Goal: Communication & Community: Answer question/provide support

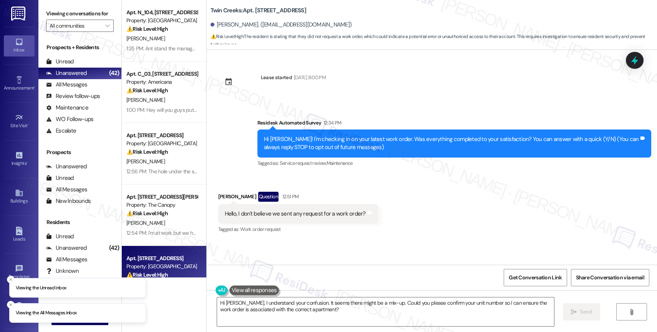
click at [419, 245] on div "Lease started [DATE] 8:00 PM Survey, sent via SMS Residesk Automated Survey 12:…" at bounding box center [432, 157] width 450 height 215
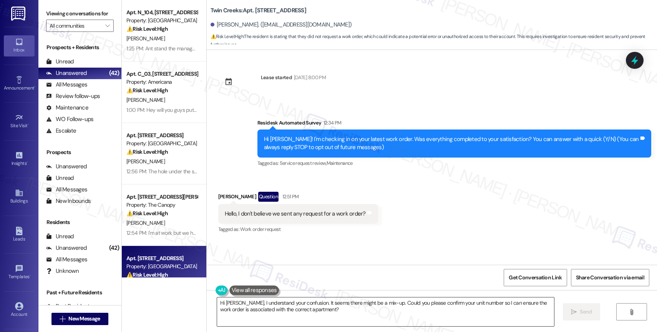
click at [259, 311] on textarea "Hi [PERSON_NAME], I understand your confusion. It seems there might be a mix-up…" at bounding box center [385, 311] width 337 height 29
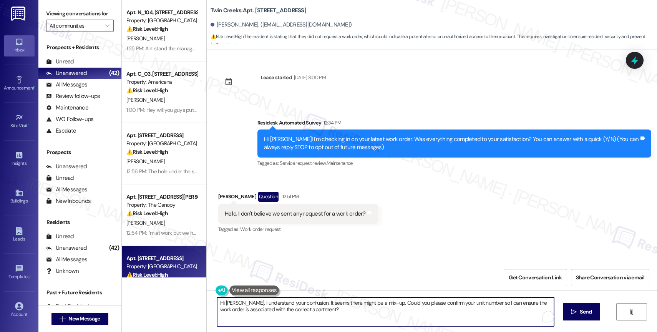
click at [259, 311] on textarea "Hi [PERSON_NAME], I understand your confusion. It seems there might be a mix-up…" at bounding box center [385, 311] width 337 height 29
click at [259, 310] on textarea "Hi [PERSON_NAME], I understand your confusion. It seems there might be a mix-up…" at bounding box center [385, 311] width 337 height 29
click at [241, 301] on textarea "Hi [PERSON_NAME], I understand your confusion. It seems there might be a mix-up…" at bounding box center [385, 311] width 337 height 29
drag, startPoint x: 276, startPoint y: 308, endPoint x: 401, endPoint y: 316, distance: 125.1
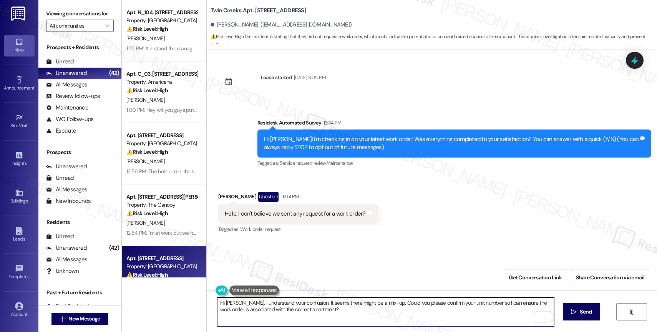
click at [401, 316] on textarea "Hi [PERSON_NAME], I understand your confusion. It seems there might be a mix-up…" at bounding box center [385, 311] width 337 height 29
click at [237, 302] on textarea "Hi [PERSON_NAME], I'm sorry for this mistake. Please disregard that message." at bounding box center [385, 311] width 337 height 29
click at [418, 307] on textarea "Hi [PERSON_NAME], Good day! I'm sorry for this mistake. Please disregard that m…" at bounding box center [385, 311] width 337 height 29
click at [418, 306] on textarea "Hi [PERSON_NAME], Good day! I'm sorry for this mistake. Please disregard that m…" at bounding box center [385, 311] width 337 height 29
drag, startPoint x: 282, startPoint y: 303, endPoint x: 395, endPoint y: 304, distance: 113.7
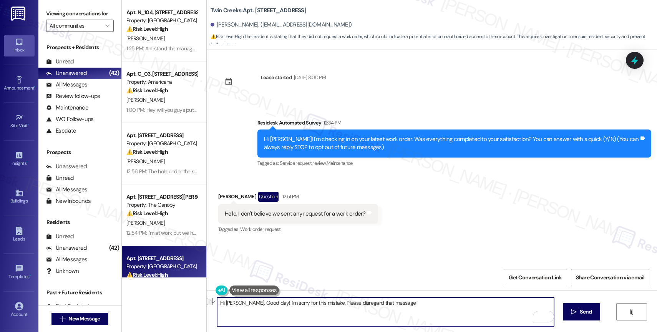
click at [395, 306] on textarea "Hi [PERSON_NAME], Good day! I'm sorry for this mistake. Please disregard that m…" at bounding box center [385, 311] width 337 height 29
click at [279, 303] on textarea "Hi [PERSON_NAME], Good day! I'm sorry. I think the message was sent by mistake." at bounding box center [385, 311] width 337 height 29
click at [431, 309] on textarea "Hi [PERSON_NAME], Good day! I'm sorry for any confusion. I think the message wa…" at bounding box center [385, 311] width 337 height 29
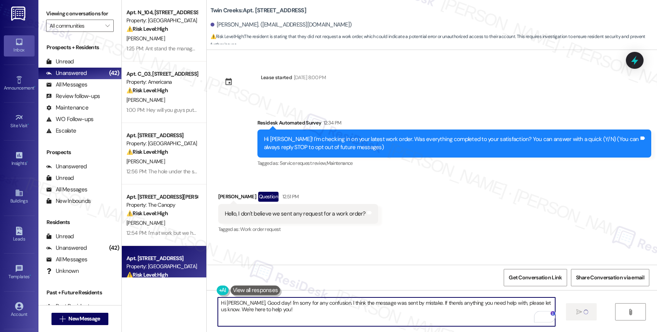
type textarea "Hi [PERSON_NAME], Good day! I'm sorry for any confusion. I think the message wa…"
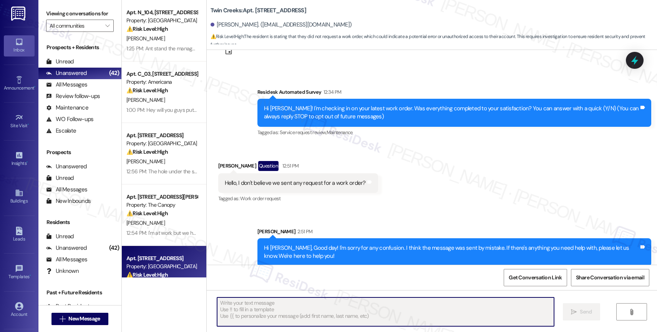
scroll to position [38, 0]
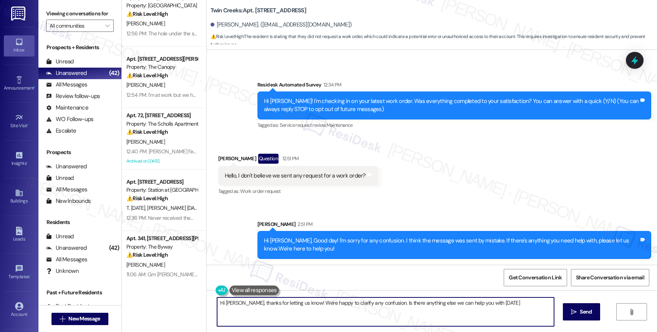
type textarea "Hi [PERSON_NAME], thanks for letting us know! We're happy to clarify any confus…"
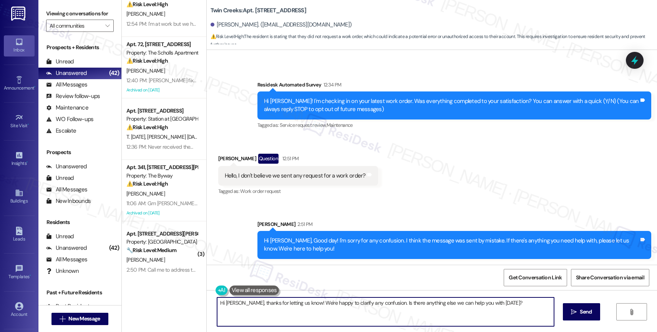
scroll to position [279, 0]
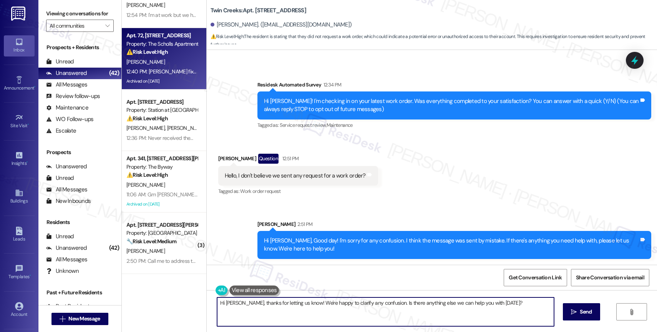
click at [156, 67] on div "12:40 PM: [PERSON_NAME] fixed the garbage disposal problem temporarily, but he …" at bounding box center [162, 72] width 73 height 10
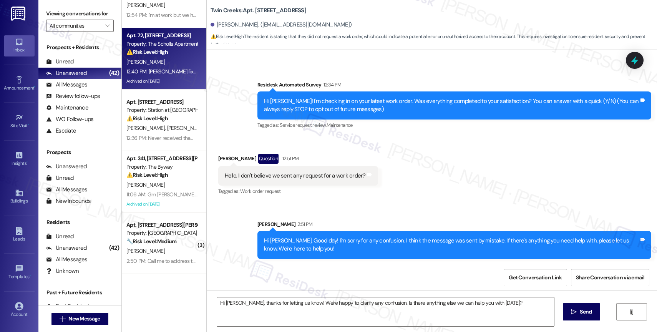
type textarea "Fetching suggested responses. Please feel free to read through the conversation…"
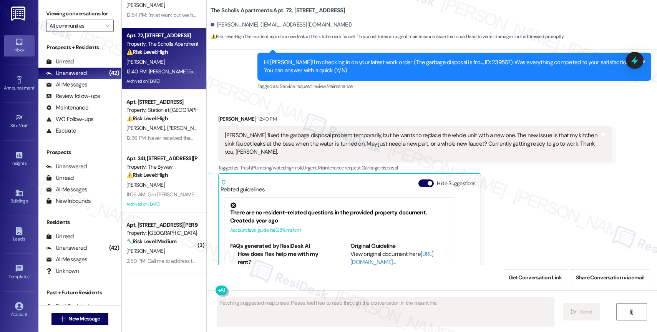
scroll to position [4808, 0]
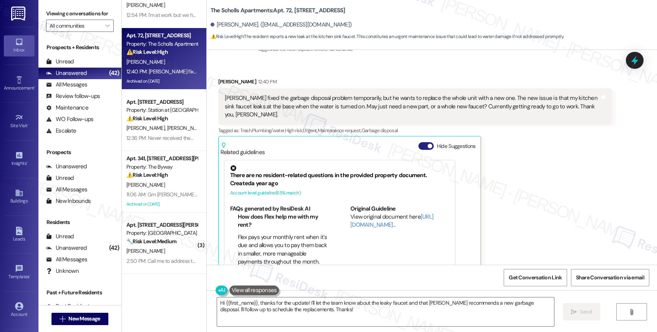
click at [427, 144] on span "button" at bounding box center [429, 146] width 5 height 5
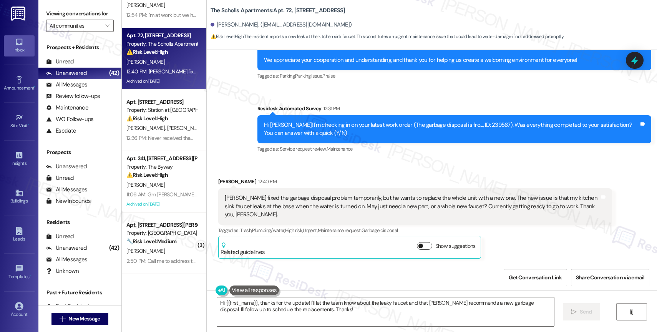
scroll to position [4675, 0]
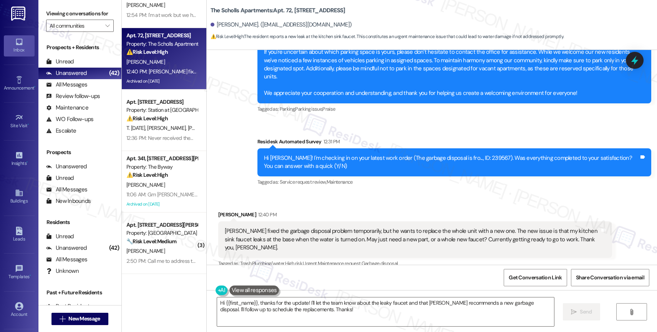
click at [361, 205] on div "Received via SMS [PERSON_NAME] 12:40 PM [PERSON_NAME] fixed the garbage disposa…" at bounding box center [414, 251] width 405 height 93
click at [404, 210] on div "[PERSON_NAME] 12:40 PM" at bounding box center [415, 215] width 394 height 11
click at [397, 193] on div "Received via SMS [PERSON_NAME] 12:40 PM [PERSON_NAME] fixed the garbage disposa…" at bounding box center [432, 245] width 450 height 104
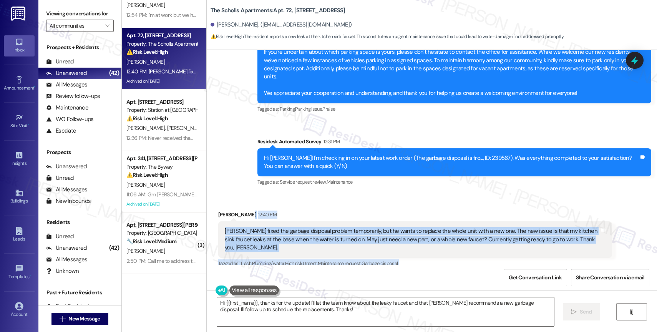
click at [380, 245] on div "[PERSON_NAME] 12:40 PM [PERSON_NAME] fixed the garbage disposal problem tempora…" at bounding box center [415, 250] width 394 height 81
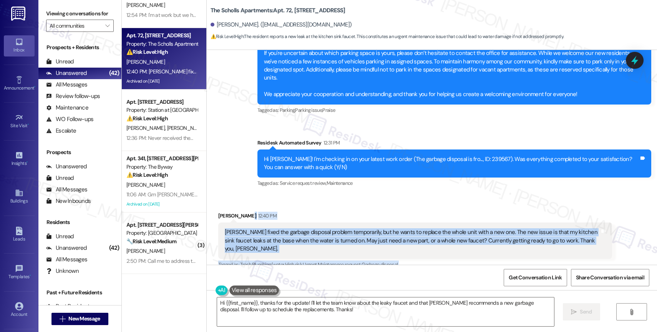
scroll to position [4673, 0]
click at [310, 309] on textarea "Hi {{first_name}}, thanks for the update! I'll let the team know about the leak…" at bounding box center [385, 311] width 337 height 29
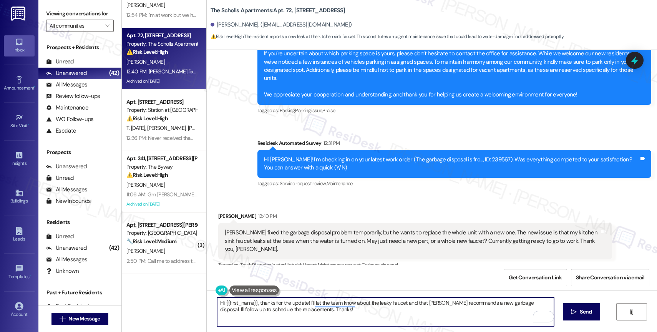
scroll to position [4675, 0]
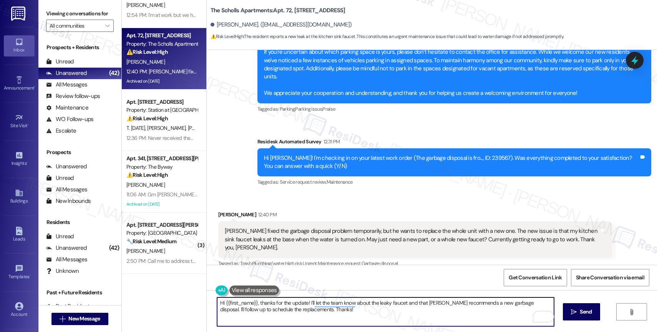
click at [336, 312] on textarea "Hi {{first_name}}, thanks for the update! I'll let the team know about the leak…" at bounding box center [385, 311] width 337 height 29
click at [358, 317] on textarea "Hi {{first_name}}, thanks for the update! I'll inform the team about the leaky …" at bounding box center [385, 311] width 337 height 29
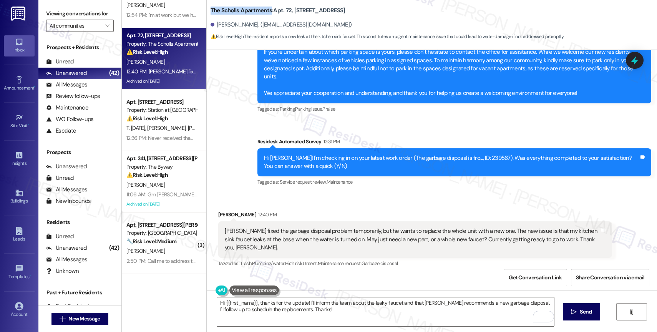
drag, startPoint x: 204, startPoint y: 8, endPoint x: 265, endPoint y: 8, distance: 60.3
click at [265, 8] on b "The Scholls Apartments: Apt. 72, [STREET_ADDRESS]" at bounding box center [277, 11] width 135 height 8
copy b "The Scholls Apartments"
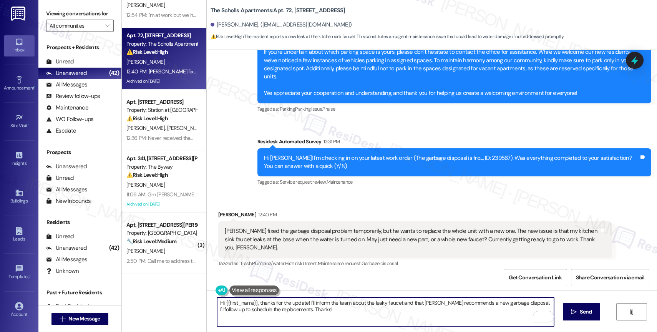
drag, startPoint x: 520, startPoint y: 303, endPoint x: 524, endPoint y: 314, distance: 11.9
click at [524, 314] on textarea "Hi {{first_name}}, thanks for the update! I'll inform the team about the leaky …" at bounding box center [385, 311] width 337 height 29
drag, startPoint x: 304, startPoint y: 302, endPoint x: 542, endPoint y: 306, distance: 238.2
click at [542, 306] on textarea "Hi {{first_name}}, thanks for the update! I'll inform the team about the leaky …" at bounding box center [385, 311] width 337 height 29
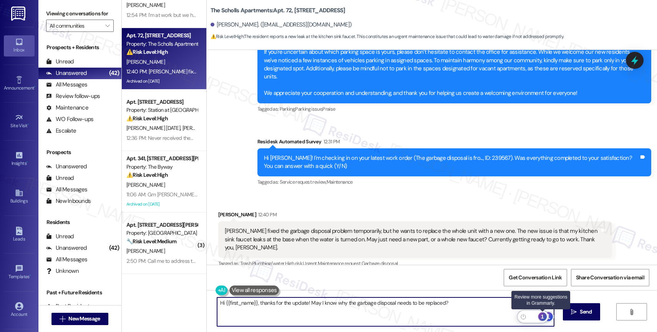
type textarea "Hi {{first_name}}, thanks for the update! May I know why the garbage disposal n…"
click at [543, 316] on div "1" at bounding box center [542, 316] width 8 height 8
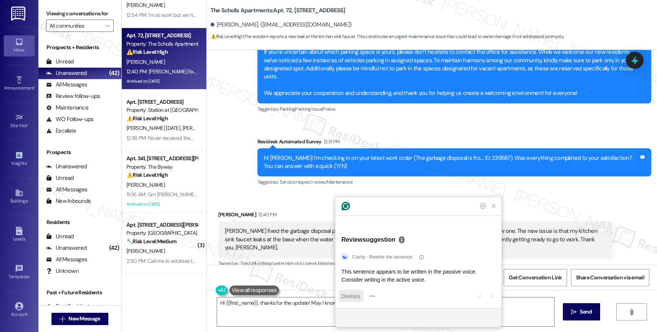
click at [351, 301] on div "Dismiss" at bounding box center [350, 296] width 19 height 12
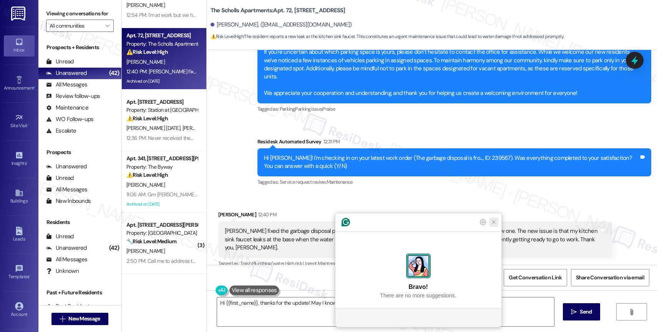
click at [492, 225] on icon "Close Grammarly Assistant" at bounding box center [493, 222] width 6 height 6
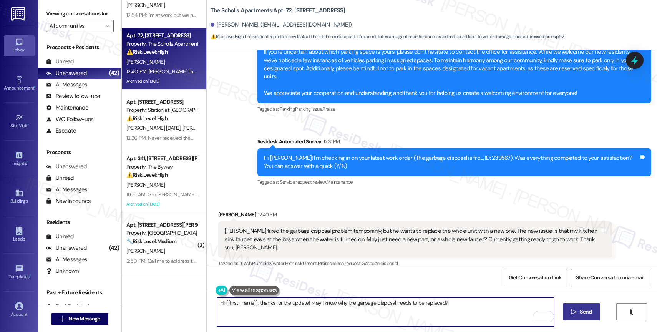
click at [571, 311] on icon "" at bounding box center [574, 312] width 6 height 6
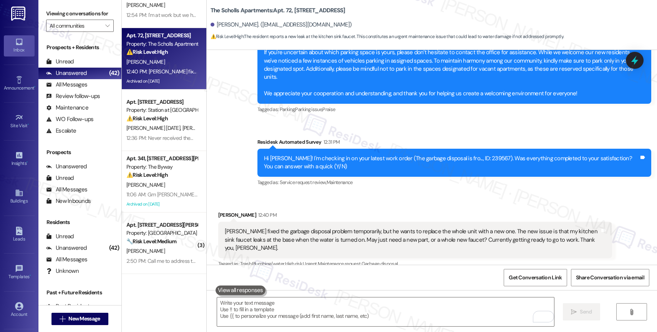
scroll to position [4729, 0]
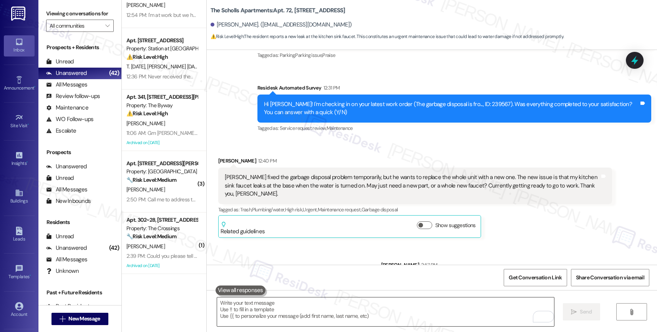
click at [305, 304] on textarea "To enrich screen reader interactions, please activate Accessibility in Grammarl…" at bounding box center [385, 311] width 337 height 29
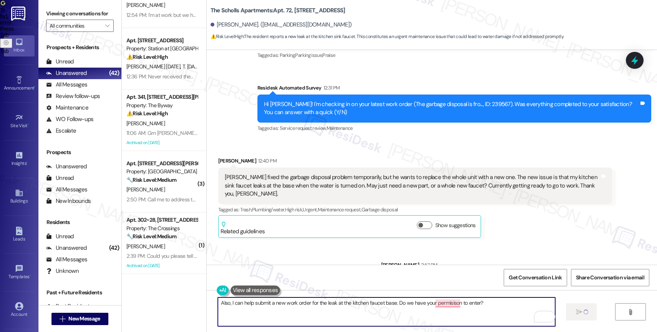
type textarea "Also, I can help submit a new work order for the leak at the kitchen faucet bas…"
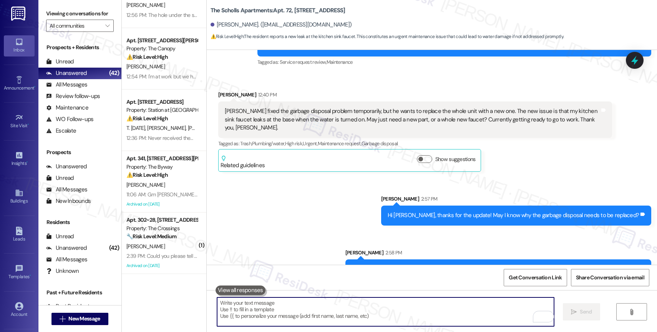
scroll to position [4794, 0]
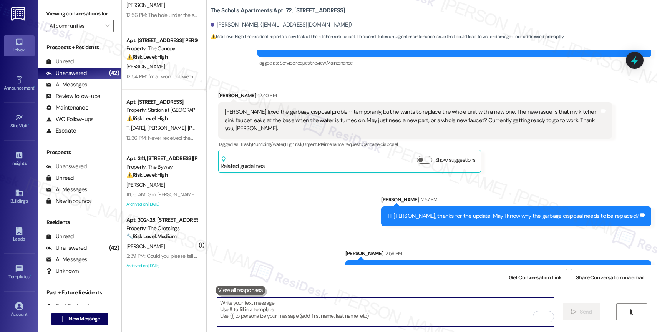
click at [256, 318] on textarea "To enrich screen reader interactions, please activate Accessibility in Grammarl…" at bounding box center [385, 311] width 337 height 29
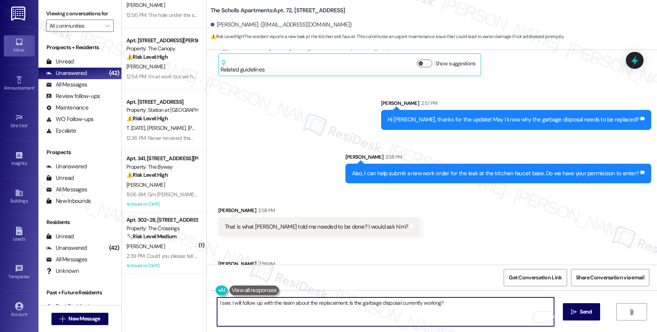
scroll to position [4897, 0]
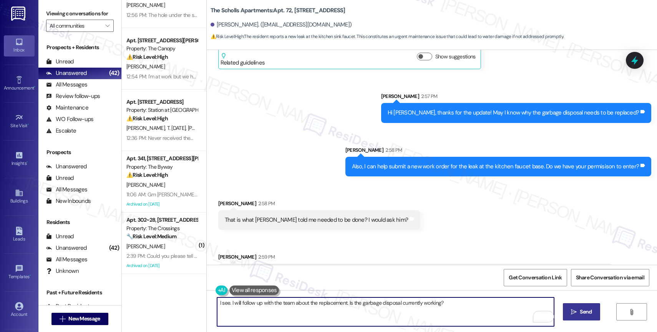
type textarea "I see. I will follow up with the team about the replacement. Is the garbage dis…"
click at [571, 310] on icon "" at bounding box center [574, 312] width 6 height 6
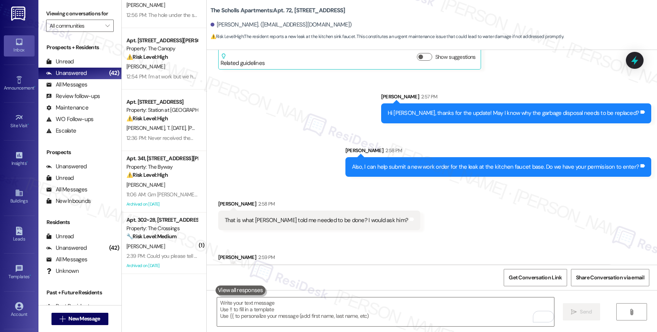
scroll to position [4951, 0]
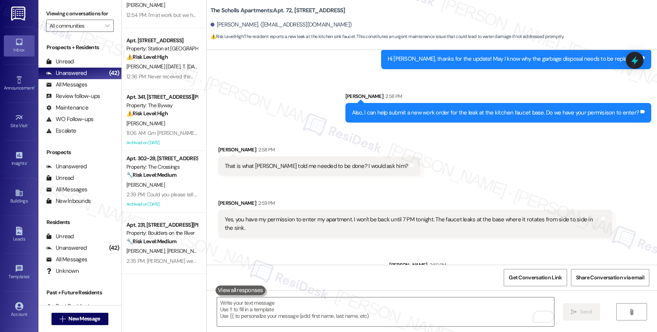
drag, startPoint x: 426, startPoint y: 186, endPoint x: 421, endPoint y: 186, distance: 4.6
click at [432, 215] on div "Yes, you have my permission to enter my apartment. I won't be back until 7 PM t…" at bounding box center [412, 223] width 375 height 17
drag, startPoint x: 426, startPoint y: 187, endPoint x: 430, endPoint y: 196, distance: 10.0
click at [430, 215] on div "Yes, you have my permission to enter my apartment. I won't be back until 7 PM t…" at bounding box center [412, 223] width 375 height 17
click at [423, 215] on div "Yes, you have my permission to enter my apartment. I won't be back until 7 PM t…" at bounding box center [412, 223] width 375 height 17
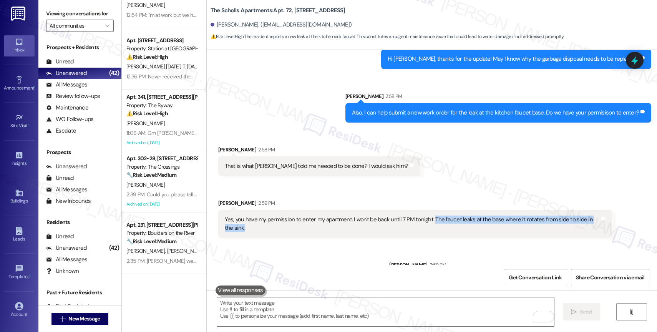
drag, startPoint x: 425, startPoint y: 187, endPoint x: 429, endPoint y: 194, distance: 8.1
click at [429, 215] on div "Yes, you have my permission to enter my apartment. I won't be back until 7 PM t…" at bounding box center [412, 223] width 375 height 17
copy div "The faucet leaks at the base where it rotates from side to side in the sink."
click at [442, 215] on div "Yes, you have my permission to enter my apartment. I won't be back until 7 PM t…" at bounding box center [412, 223] width 375 height 17
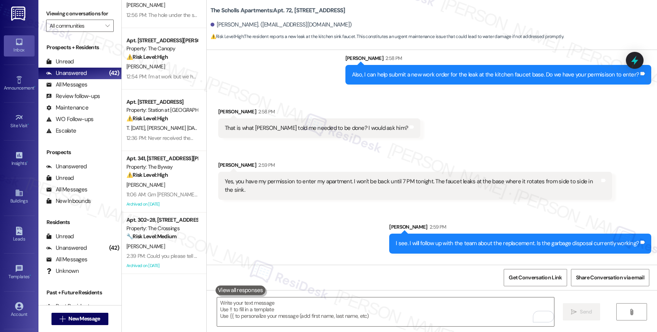
scroll to position [4989, 0]
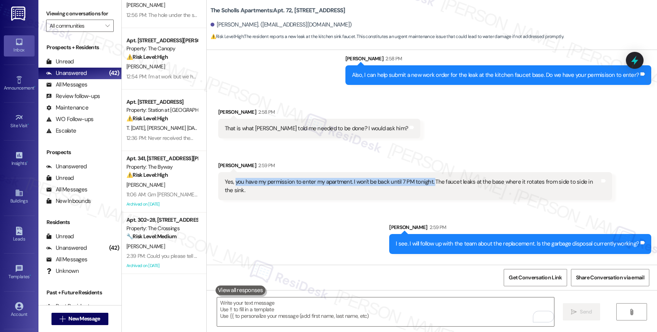
drag, startPoint x: 229, startPoint y: 147, endPoint x: 425, endPoint y: 147, distance: 195.9
click at [425, 178] on div "Yes, you have my permission to enter my apartment. I won't be back until 7 PM t…" at bounding box center [412, 186] width 375 height 17
copy div "you have my permission to enter my apartment. I won't be back until 7 PM tonigh…"
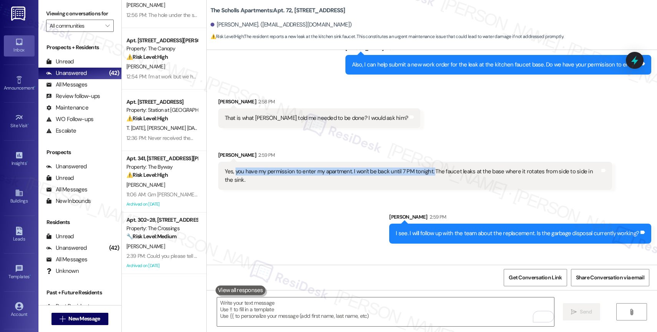
scroll to position [5004, 0]
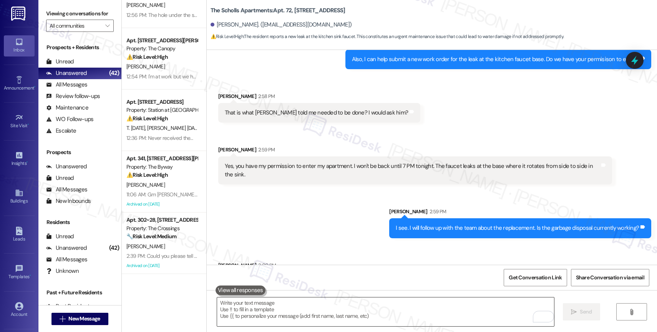
click at [252, 307] on textarea "To enrich screen reader interactions, please activate Accessibility in Grammarl…" at bounding box center [385, 311] width 337 height 29
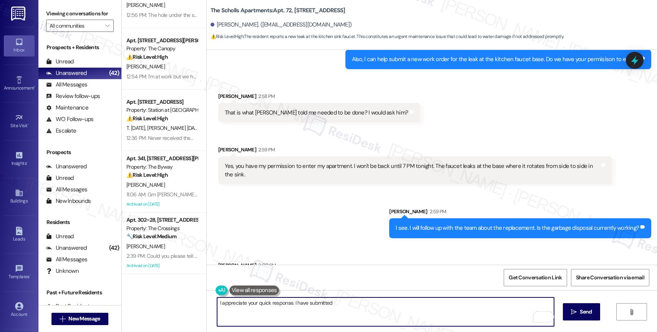
paste textarea "Work Order #240102"
paste textarea "Feel free to let us know if you have other questions or concerns so we can assi…"
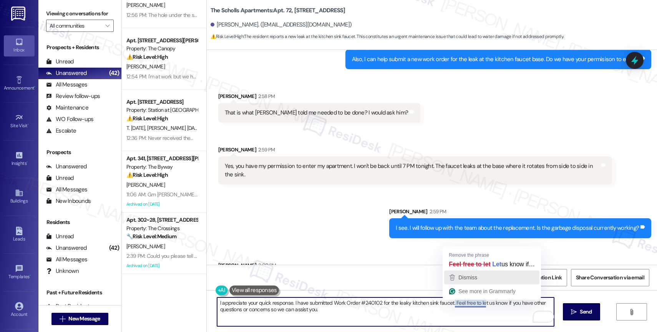
drag, startPoint x: 469, startPoint y: 278, endPoint x: 453, endPoint y: 283, distance: 16.4
click at [469, 278] on span "Dismiss" at bounding box center [467, 277] width 19 height 6
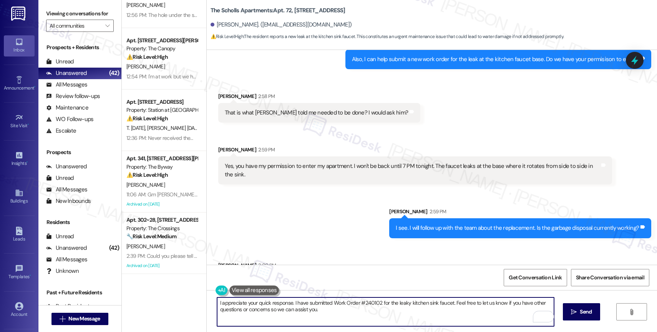
click at [337, 313] on textarea "I appreciate your quick response. I have submitted Work Order #240102 for the l…" at bounding box center [385, 311] width 337 height 29
type textarea "I appreciate your quick response. I have submitted Work Order #240102 for the l…"
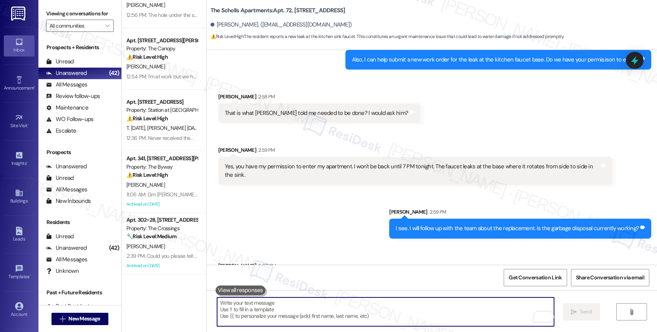
scroll to position [5066, 0]
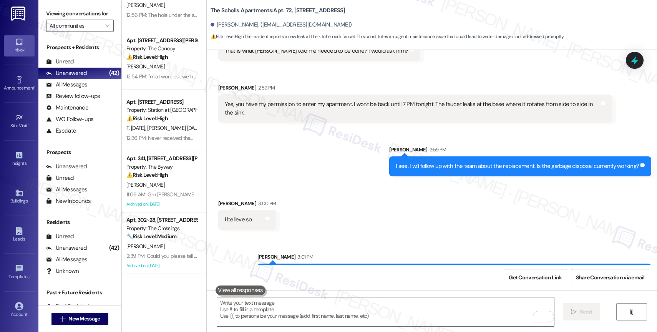
drag, startPoint x: 384, startPoint y: 239, endPoint x: 431, endPoint y: 239, distance: 47.6
click at [431, 269] on div "I appreciate your quick response. I have submitted Work Order #240102 for the l…" at bounding box center [451, 277] width 375 height 17
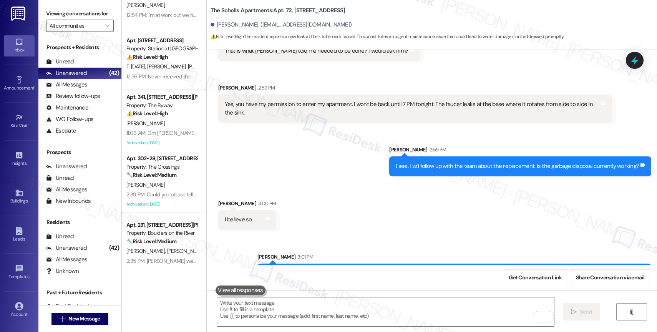
copy div "Work Order #240102"
click at [380, 185] on div "Received via SMS [PERSON_NAME] 3:00 PM I believe so Tags and notes" at bounding box center [432, 208] width 450 height 53
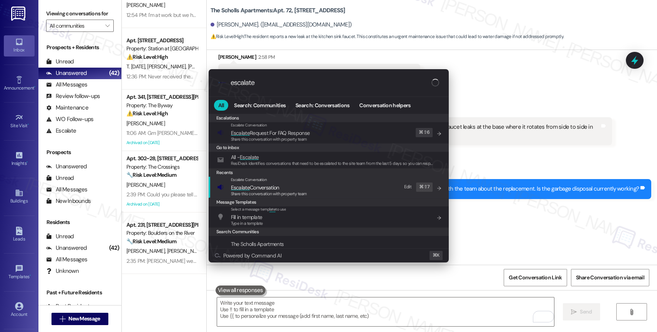
type input "escalate"
click at [270, 185] on span "Escalate Conversation" at bounding box center [255, 187] width 48 height 7
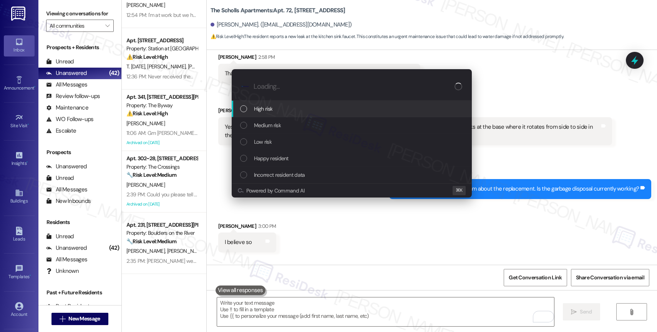
click at [272, 115] on div "High risk" at bounding box center [352, 109] width 240 height 17
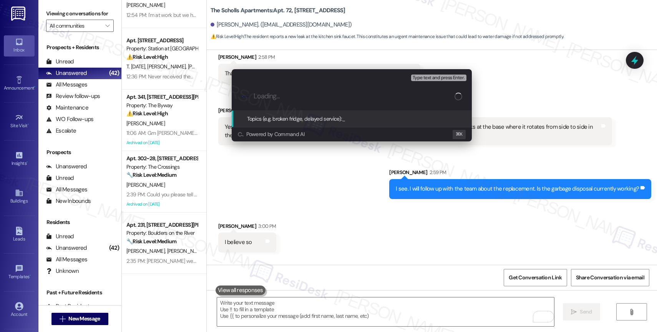
click at [322, 192] on div "Escalate Conversation High risk Topics (e.g. broken fridge, delayed service) An…" at bounding box center [328, 166] width 657 height 332
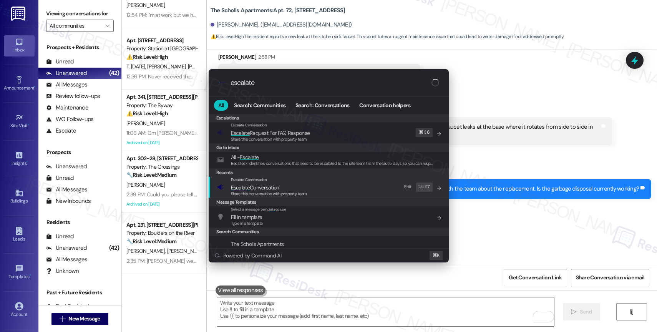
type input "escalate"
click at [269, 183] on span "Escalate Conversation" at bounding box center [255, 187] width 48 height 8
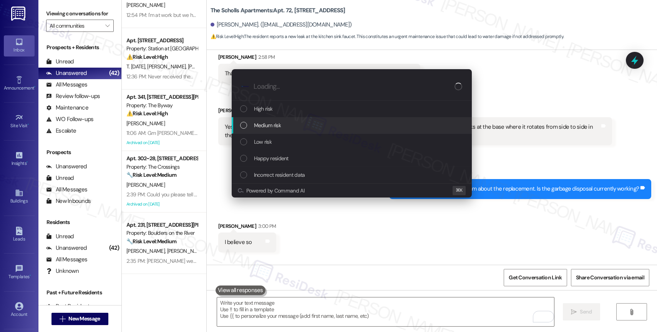
click at [282, 120] on div "Medium risk" at bounding box center [352, 125] width 240 height 17
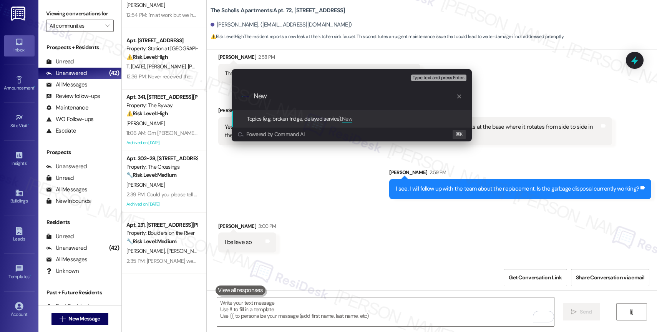
paste input "Work Order #240102"
click at [384, 94] on input "New Work Order #240102 and Garbage Disposa replacement Follow-up" at bounding box center [355, 96] width 202 height 8
click at [391, 94] on input "New Work Order #240102 and Garbage Disposal replacement Follow-up" at bounding box center [355, 96] width 202 height 8
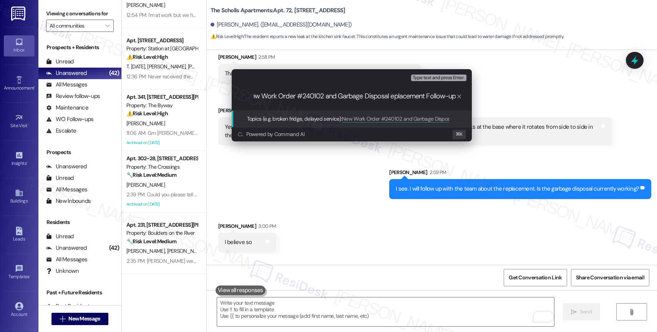
type input "New Work Order #240102 and Garbage Disposal Replacement Follow-up"
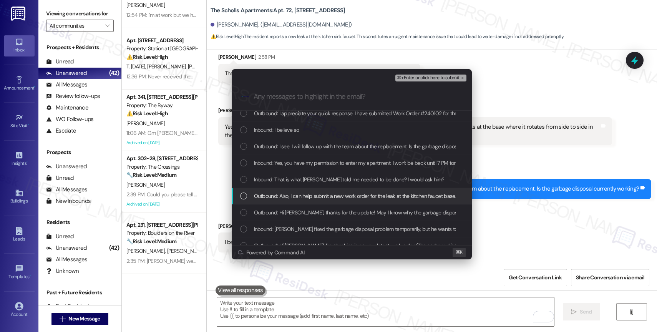
scroll to position [13, 0]
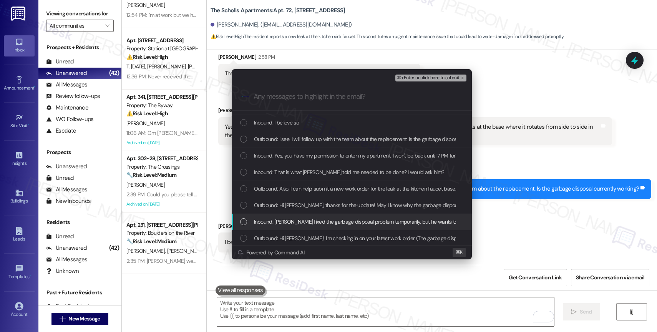
click at [297, 223] on span "Inbound: [PERSON_NAME] fixed the garbage disposal problem temporarily, but he w…" at bounding box center [632, 221] width 757 height 8
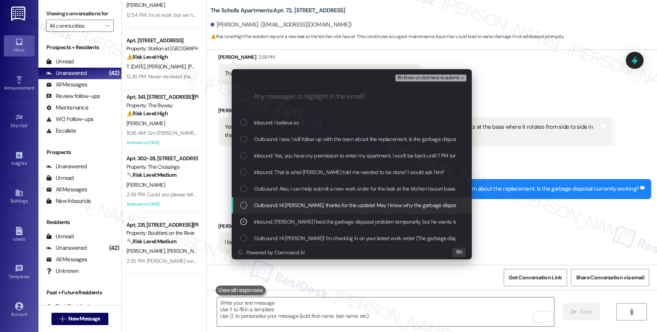
click at [294, 206] on span "Outbound: Hi [PERSON_NAME], thanks for the update! May I know why the garbage d…" at bounding box center [383, 205] width 259 height 8
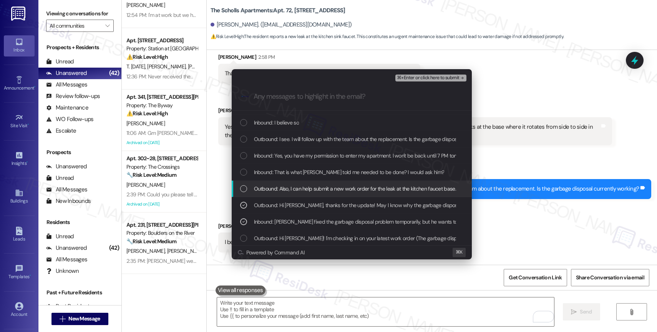
click at [295, 189] on span "Outbound: Also, I can help submit a new work order for the leak at the kitchen …" at bounding box center [397, 188] width 287 height 8
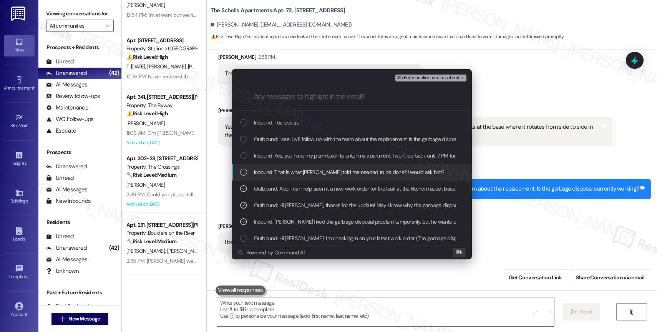
click at [350, 165] on div "Inbound: That is what [PERSON_NAME] told me needed to be done? I would ask him?" at bounding box center [352, 172] width 240 height 17
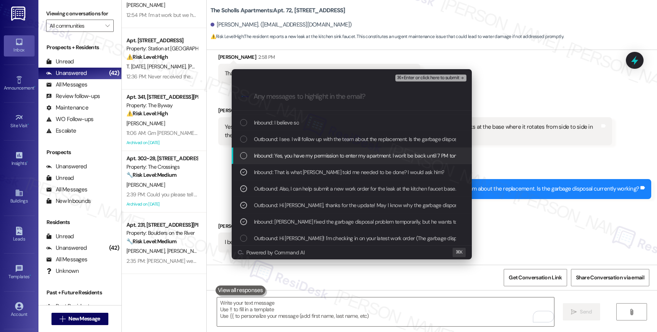
click at [347, 155] on span "Inbound: Yes, you have my permission to enter my apartment. I won't be back unt…" at bounding box center [442, 155] width 376 height 8
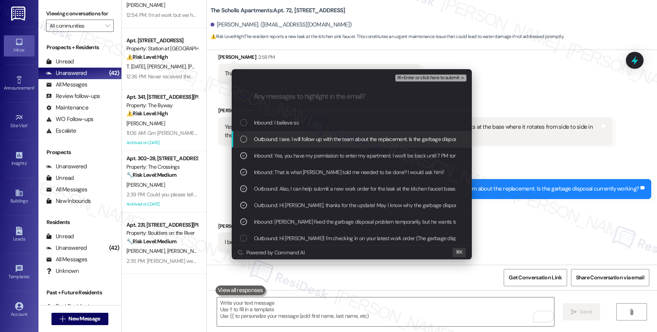
click at [348, 141] on span "Outbound: I see. I will follow up with the team about the replacement. Is the g…" at bounding box center [378, 139] width 249 height 8
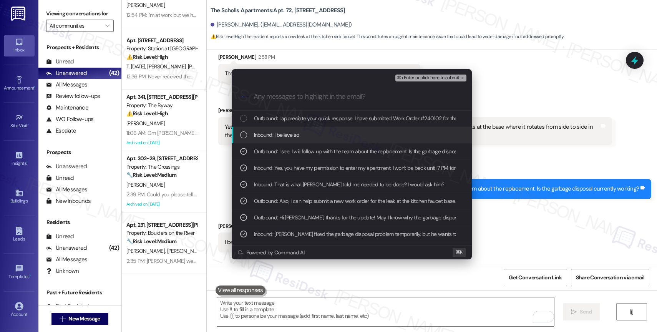
scroll to position [0, 0]
click at [272, 134] on span "Inbound: I believe so" at bounding box center [276, 135] width 45 height 8
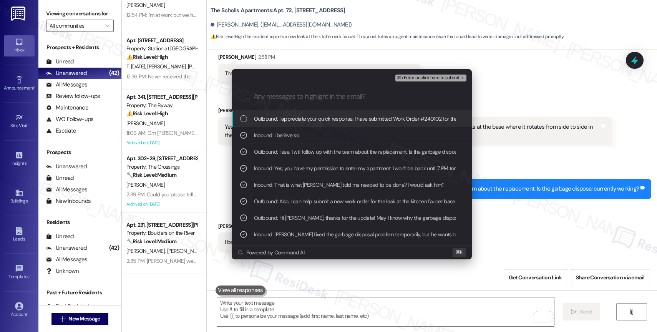
drag, startPoint x: 284, startPoint y: 119, endPoint x: 292, endPoint y: 112, distance: 10.4
click at [284, 119] on span "Outbound: I appreciate your quick response. I have submitted Work Order #240102…" at bounding box center [499, 118] width 491 height 8
click at [446, 76] on span "⌘+Enter or click here to submit" at bounding box center [428, 77] width 62 height 5
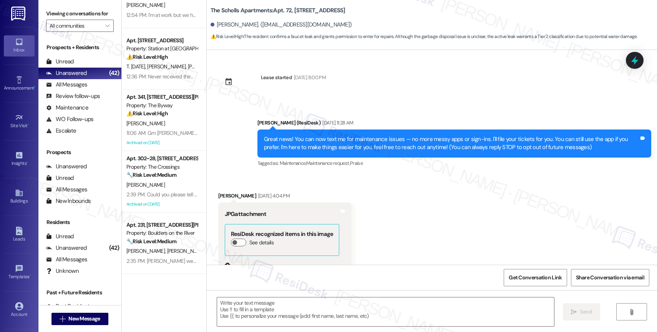
scroll to position [5148, 0]
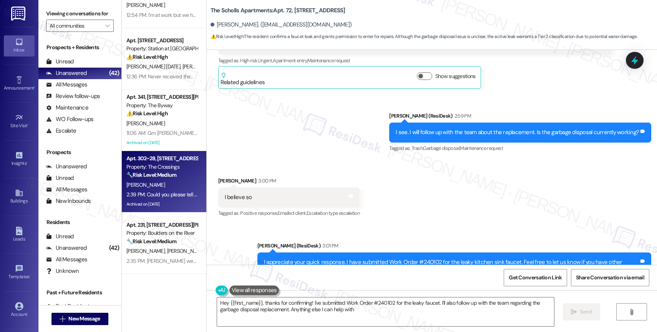
type textarea "Hey {{first_name}}, thanks for confirming! I've submitted Work Order #240102 fo…"
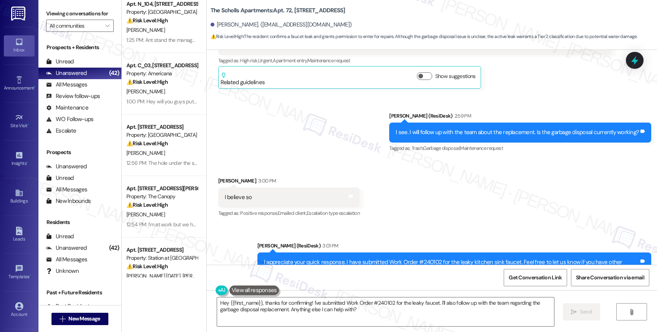
scroll to position [418, 0]
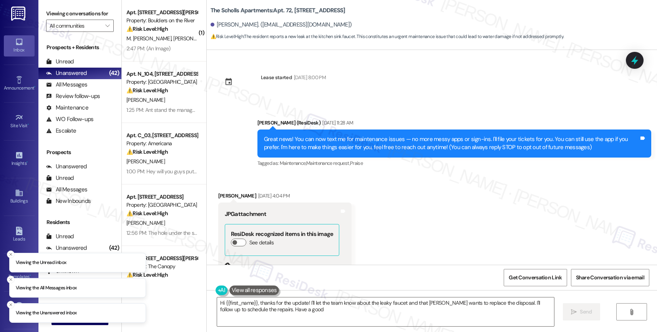
scroll to position [4808, 0]
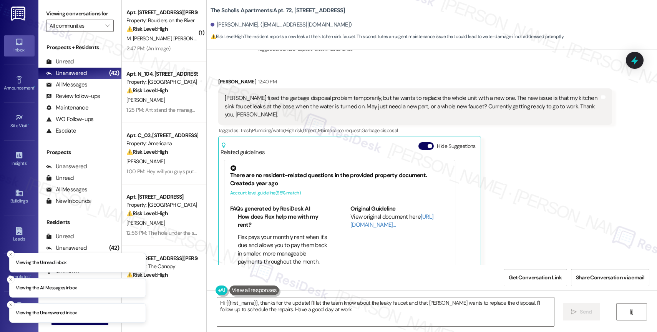
type textarea "Hi {{first_name}}, thanks for the update! I'll let the team know about the leak…"
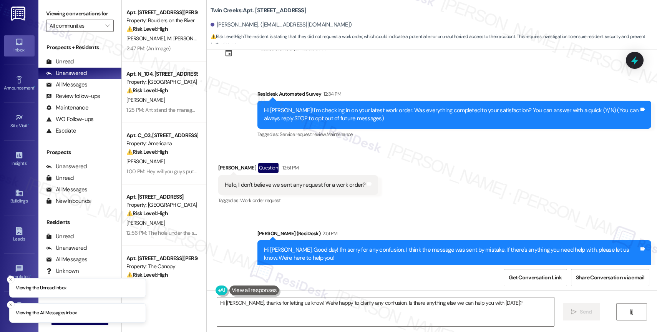
scroll to position [50, 0]
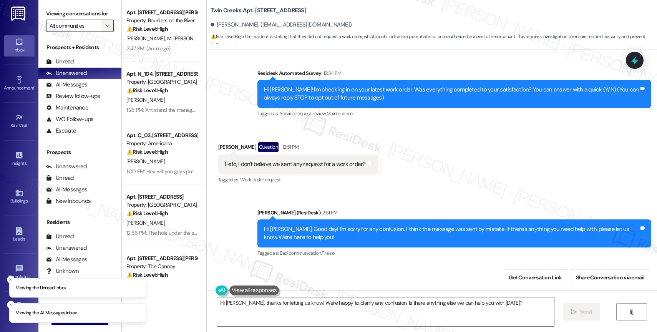
click at [104, 32] on span "" at bounding box center [107, 26] width 7 height 12
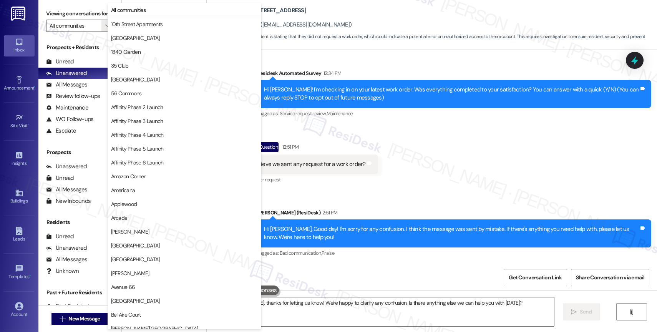
click at [454, 179] on div "Received via SMS Dennis Blackman Question 12:51 PM Hello, I don't believe we se…" at bounding box center [432, 158] width 450 height 66
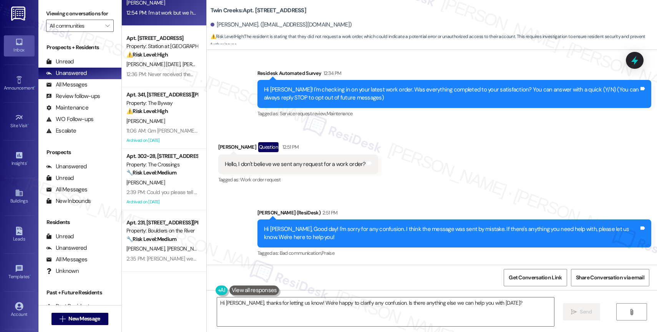
scroll to position [371, 0]
